Goal: Transaction & Acquisition: Purchase product/service

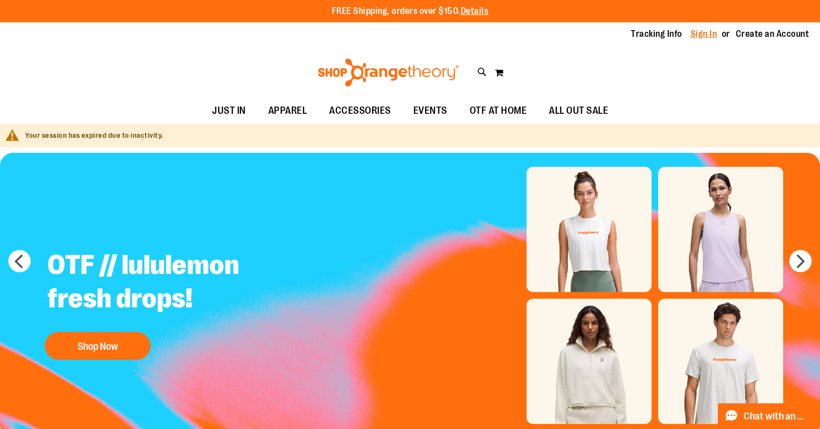
click at [700, 32] on link "Sign In" at bounding box center [704, 34] width 27 height 12
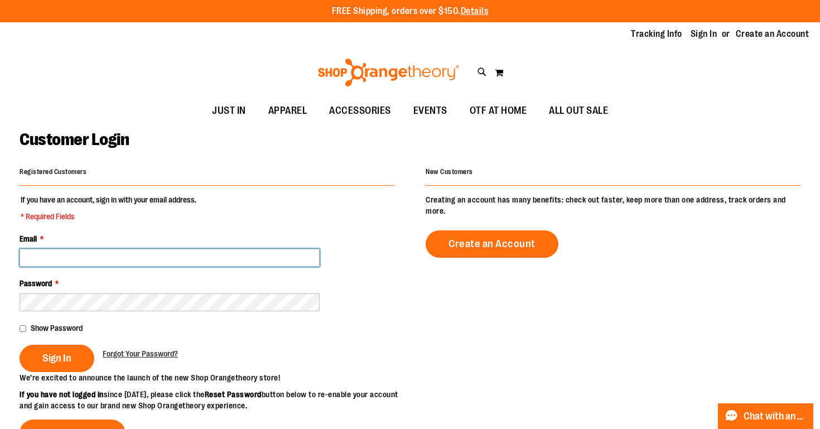
type input "**********"
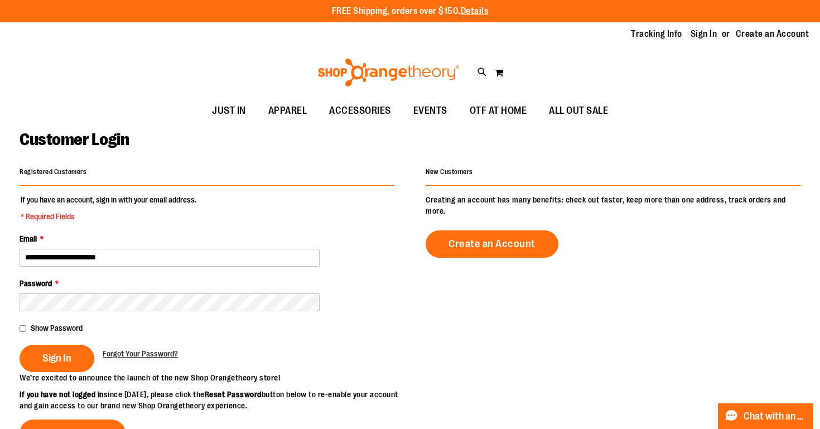
click at [55, 372] on fieldset "**********" at bounding box center [207, 283] width 375 height 178
click at [52, 361] on span "Sign In" at bounding box center [56, 358] width 29 height 12
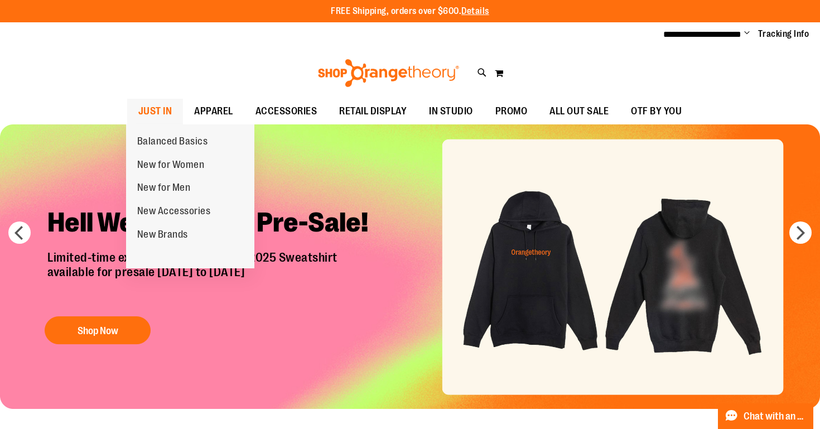
click at [141, 108] on span "JUST IN" at bounding box center [155, 111] width 34 height 25
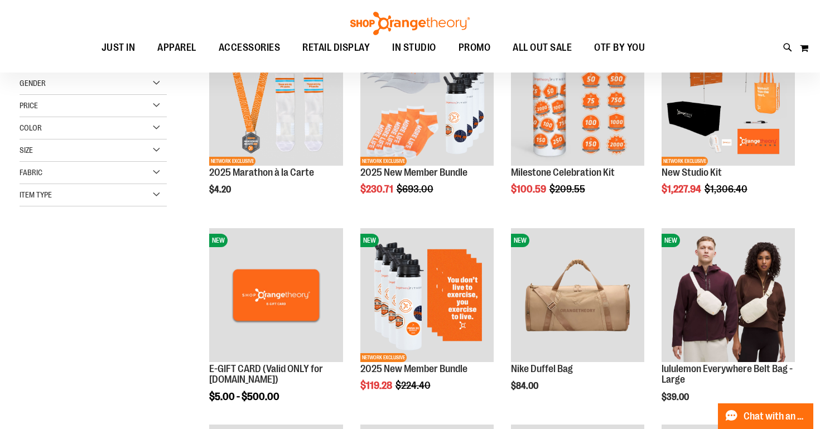
scroll to position [345, 0]
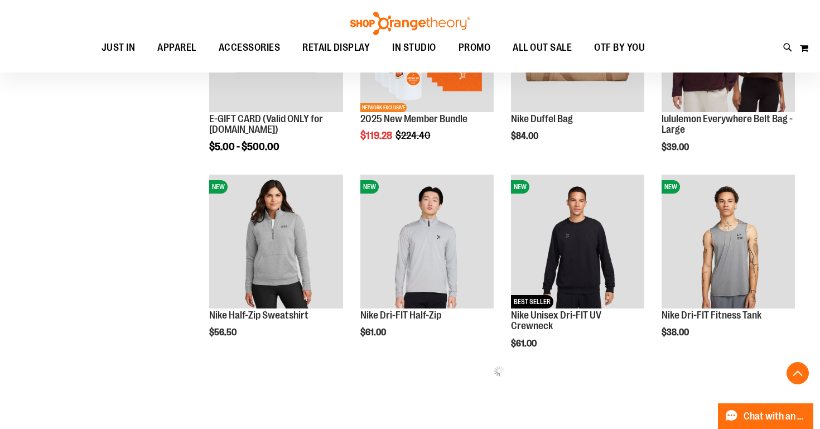
scroll to position [445, 0]
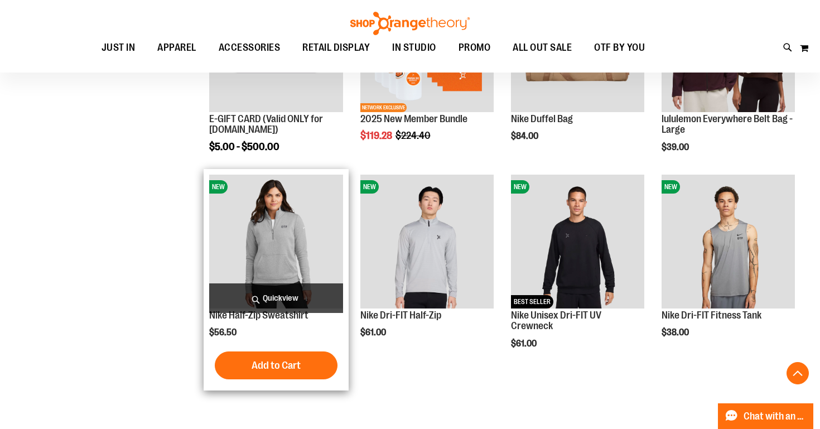
click at [246, 297] on span "Quickview" at bounding box center [275, 298] width 133 height 30
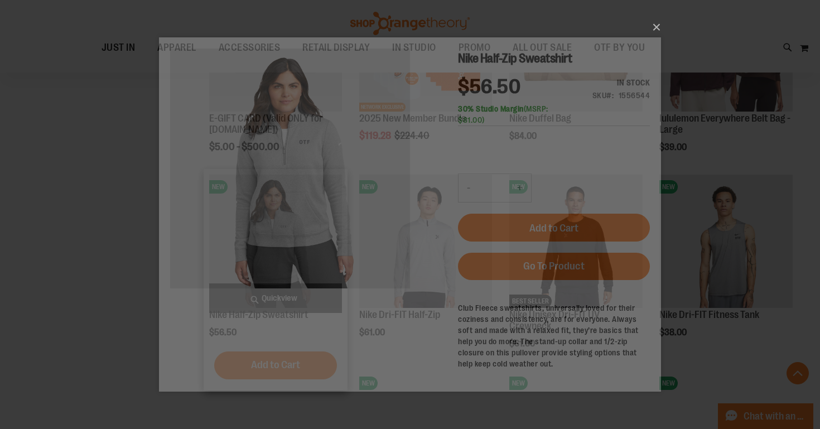
scroll to position [0, 0]
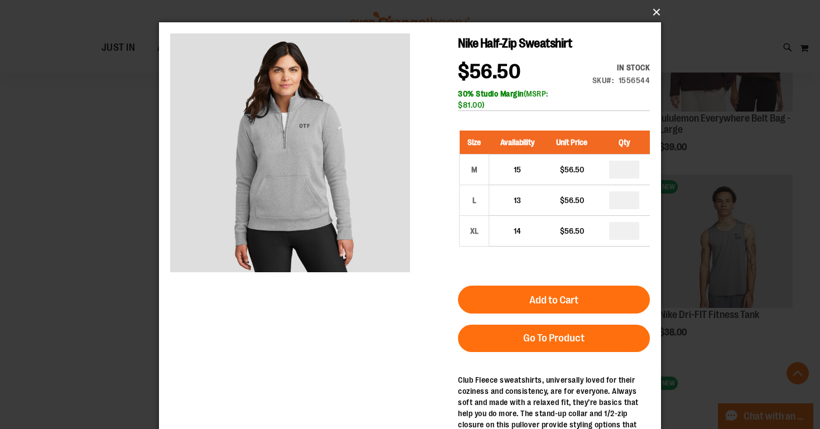
click at [657, 13] on button "×" at bounding box center [413, 12] width 502 height 25
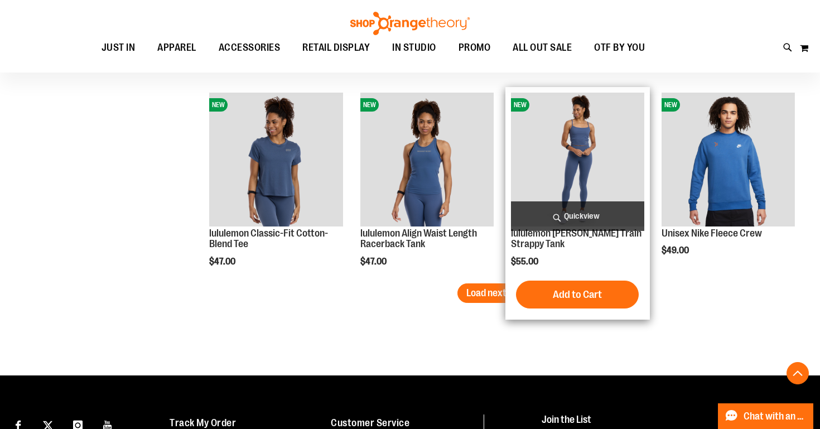
scroll to position [1720, 0]
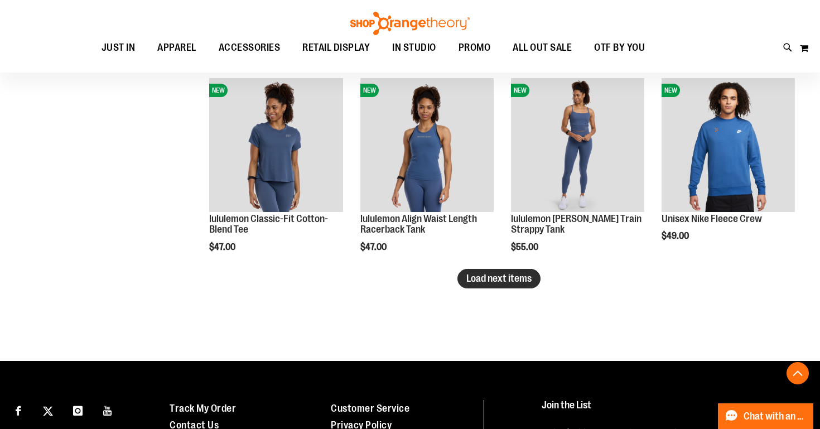
click at [495, 281] on span "Load next items" at bounding box center [498, 278] width 65 height 11
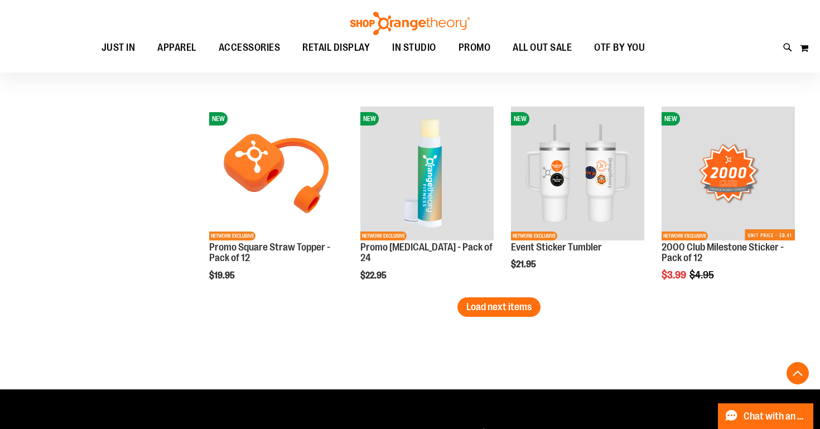
scroll to position [2282, 0]
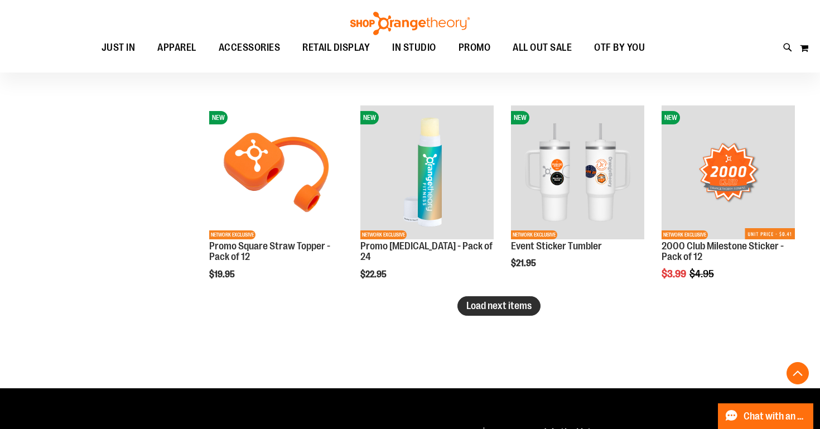
click at [483, 315] on button "Load next items" at bounding box center [499, 306] width 83 height 20
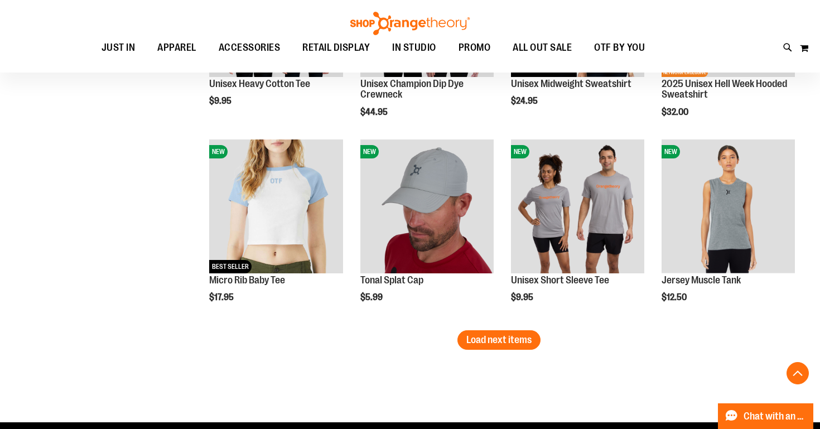
scroll to position [2840, 0]
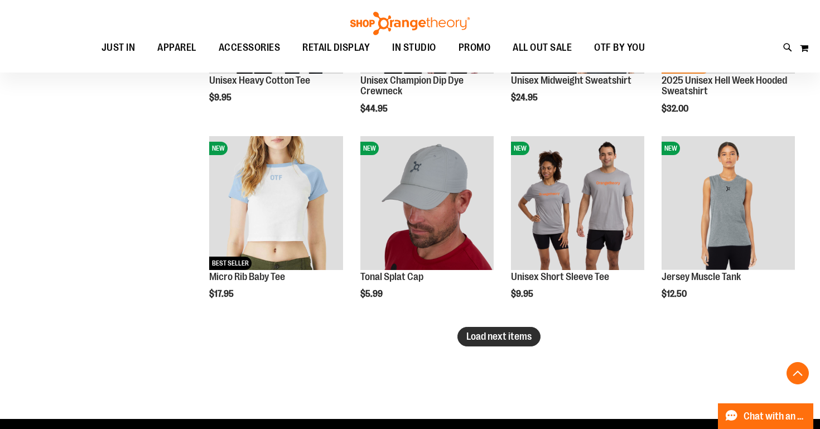
click at [469, 334] on span "Load next items" at bounding box center [498, 336] width 65 height 11
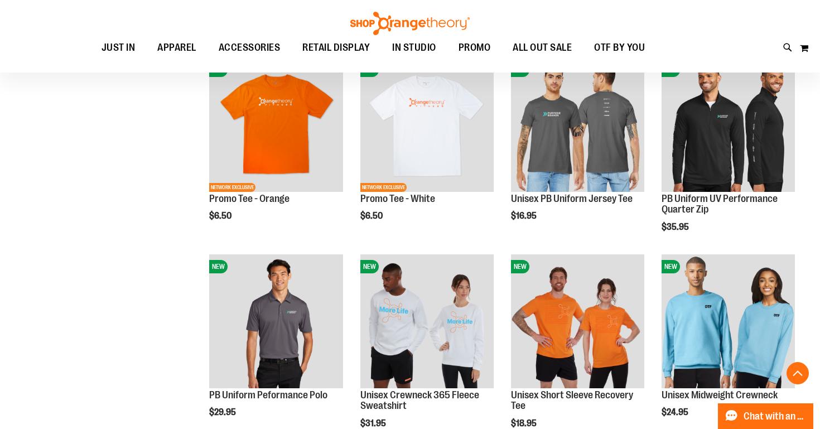
scroll to position [3386, 0]
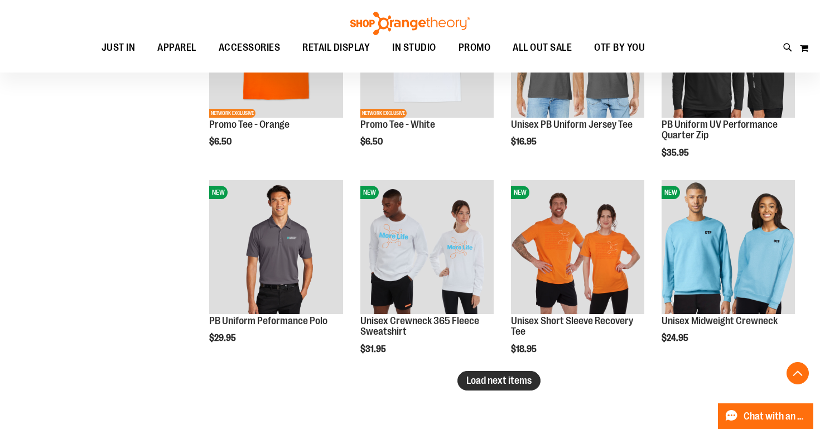
click at [509, 379] on span "Load next items" at bounding box center [498, 380] width 65 height 11
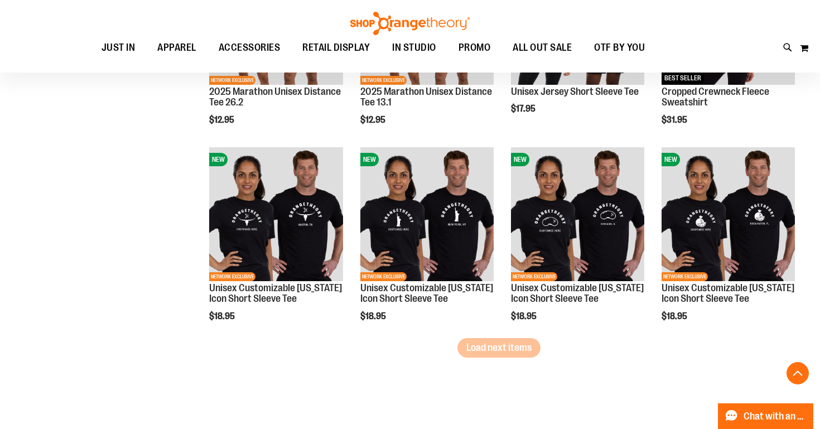
scroll to position [4008, 0]
click at [514, 344] on span "Load next items" at bounding box center [498, 347] width 65 height 11
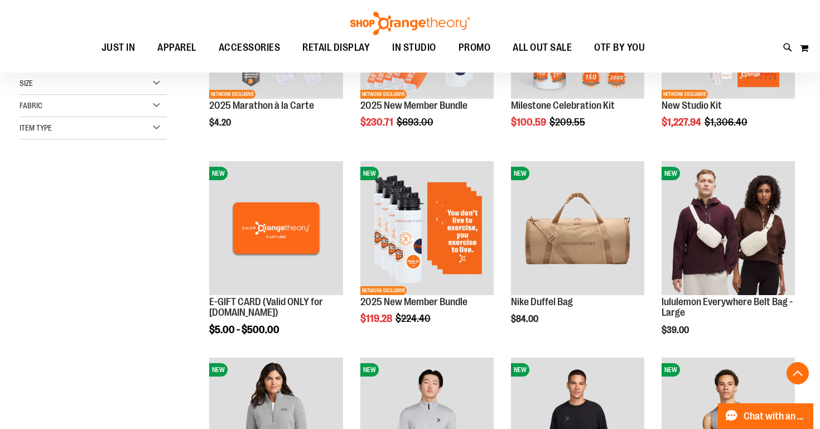
scroll to position [264, 0]
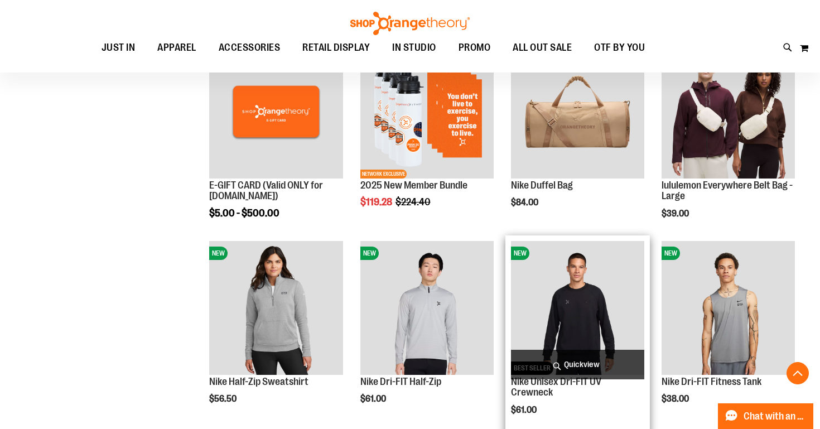
scroll to position [402, 0]
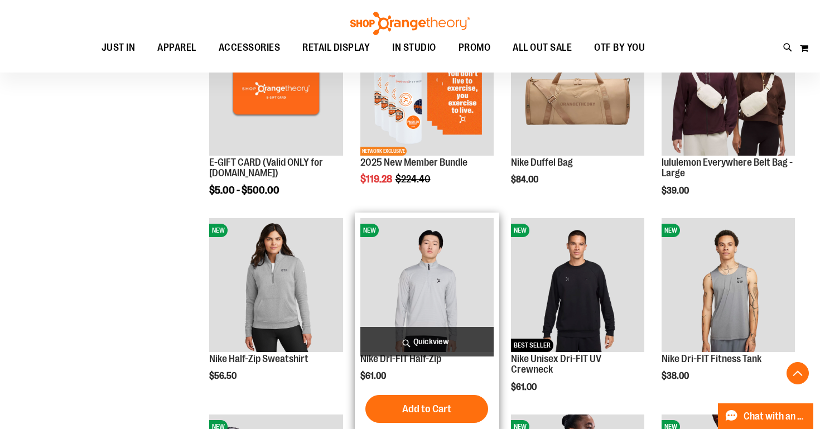
click at [407, 344] on span "Quickview" at bounding box center [426, 342] width 133 height 30
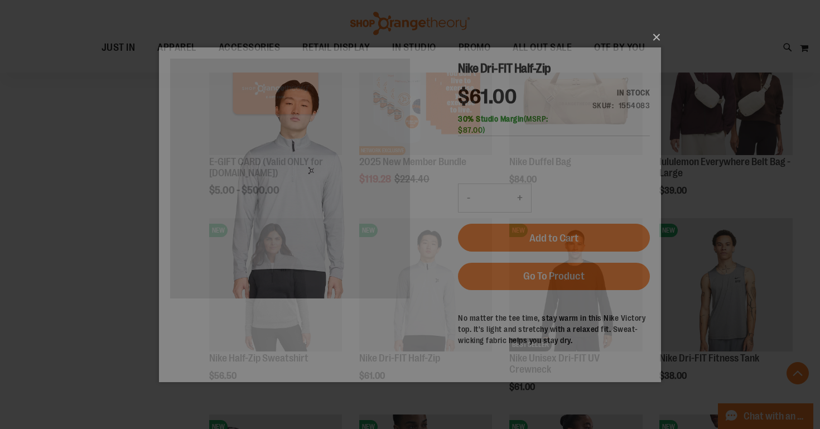
scroll to position [0, 0]
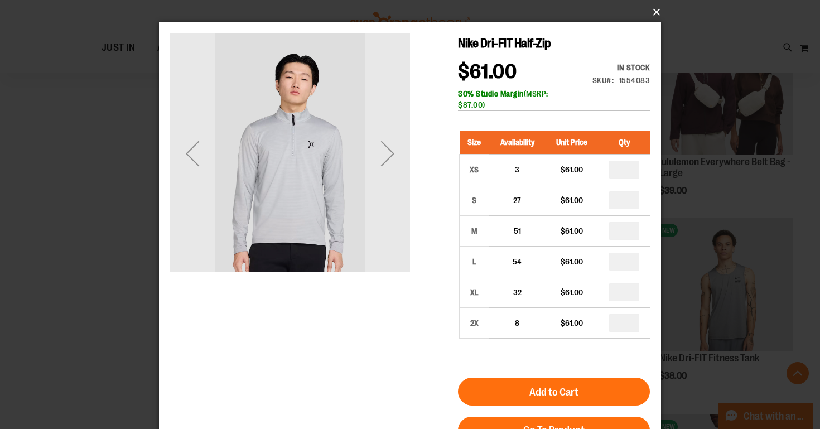
click at [651, 23] on button "×" at bounding box center [413, 12] width 502 height 25
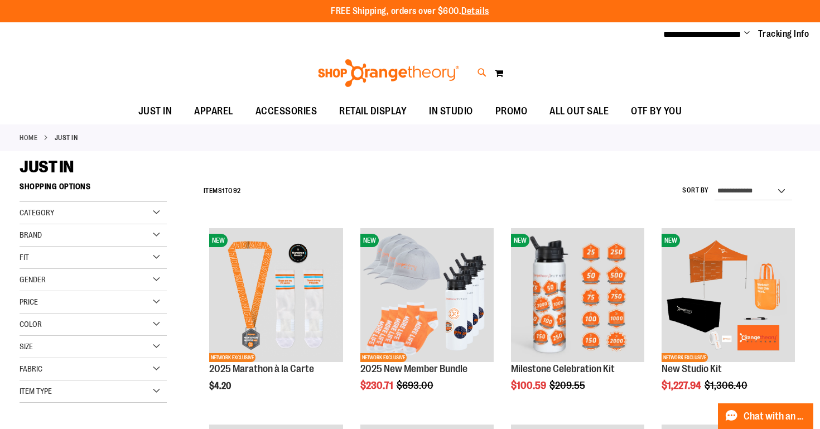
click at [479, 75] on icon at bounding box center [482, 72] width 9 height 13
type input "*"
type input "********"
click at [479, 69] on icon at bounding box center [482, 72] width 9 height 13
type input "******"
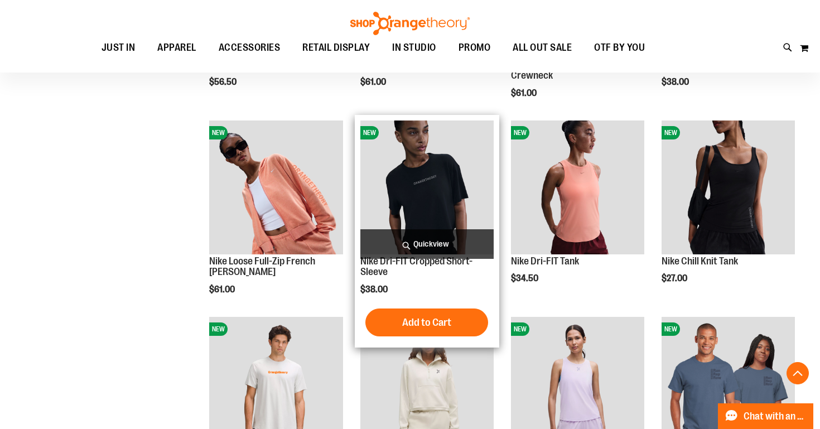
scroll to position [582, 0]
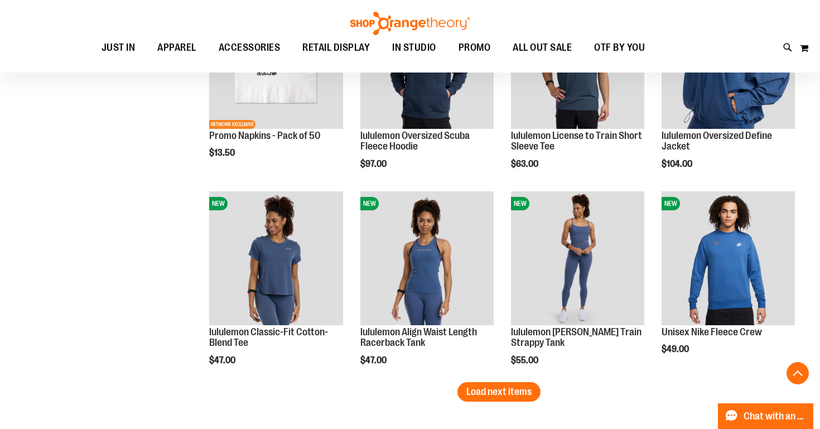
scroll to position [1488, 0]
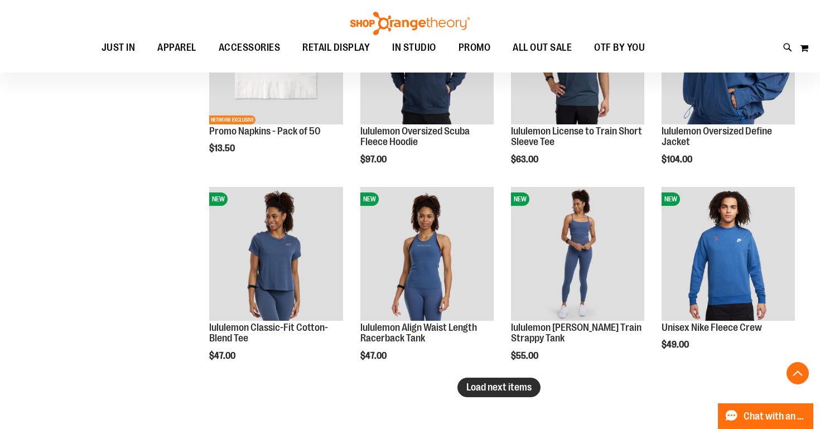
click at [517, 389] on span "Load next items" at bounding box center [498, 387] width 65 height 11
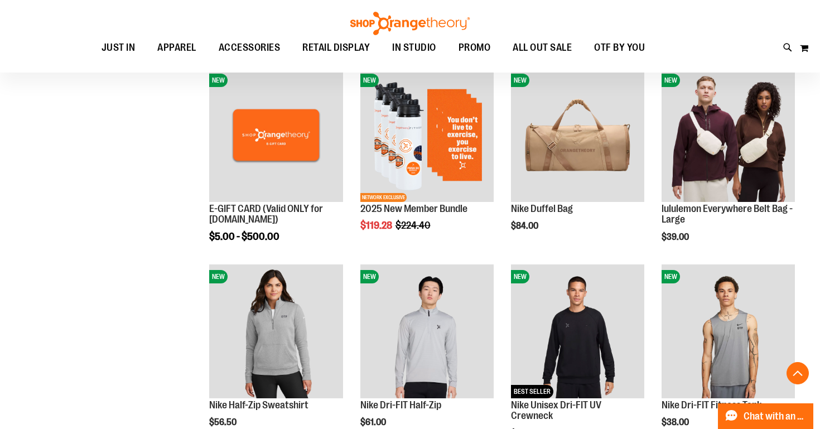
scroll to position [195, 0]
